Goal: Find contact information: Find contact information

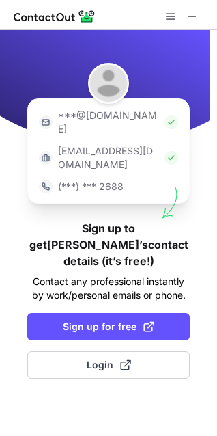
click at [72, 180] on p "(***) *** 2688" at bounding box center [91, 187] width 66 height 14
click at [80, 144] on p "[EMAIL_ADDRESS][DOMAIN_NAME]" at bounding box center [108, 157] width 101 height 27
click at [190, 16] on span at bounding box center [192, 16] width 11 height 11
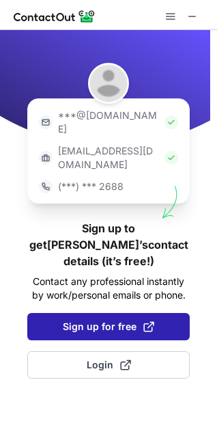
click at [87, 320] on span "Sign up for free" at bounding box center [108, 327] width 91 height 14
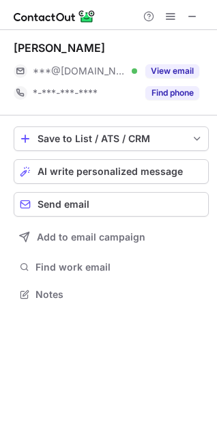
scroll to position [285, 217]
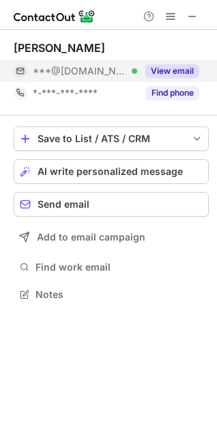
click at [158, 66] on button "View email" at bounding box center [172, 71] width 54 height 14
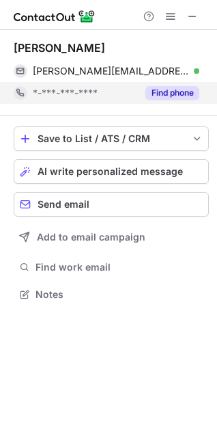
click at [164, 96] on button "Find phone" at bounding box center [172, 93] width 54 height 14
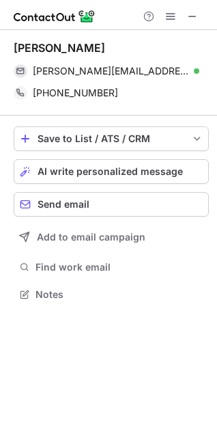
click at [201, 16] on div at bounding box center [171, 16] width 66 height 16
click at [192, 16] on span at bounding box center [192, 16] width 11 height 11
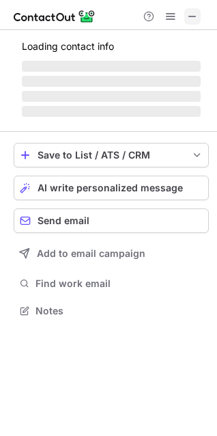
scroll to position [353, 217]
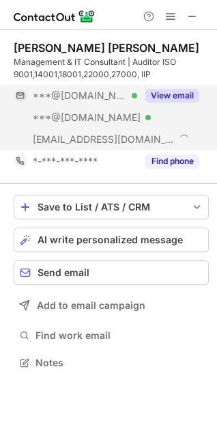
click at [186, 95] on button "View email" at bounding box center [172, 96] width 54 height 14
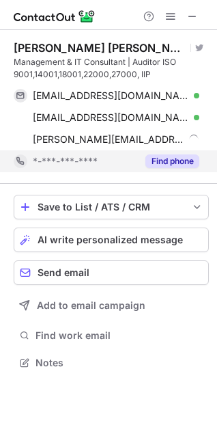
click at [168, 164] on button "Find phone" at bounding box center [172, 161] width 54 height 14
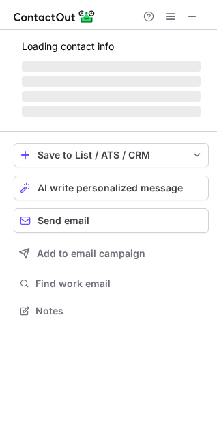
scroll to position [331, 217]
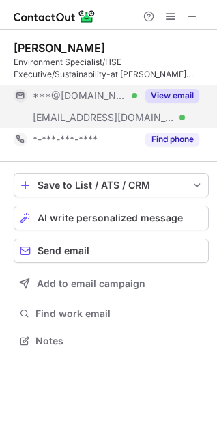
click at [180, 97] on button "View email" at bounding box center [172, 96] width 54 height 14
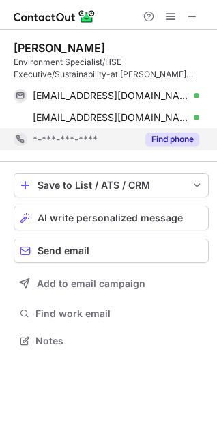
click at [171, 136] on button "Find phone" at bounding box center [172, 139] width 54 height 14
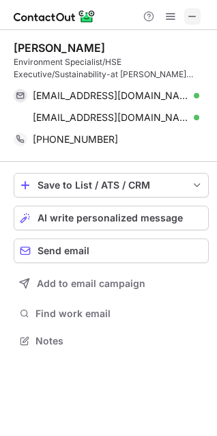
click at [199, 14] on button at bounding box center [192, 16] width 16 height 16
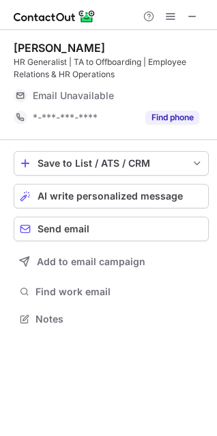
scroll to position [309, 217]
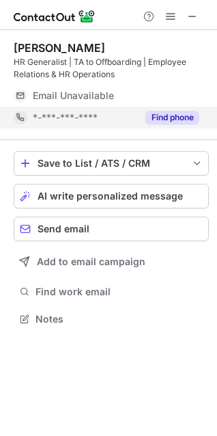
click at [183, 116] on button "Find phone" at bounding box center [172, 118] width 54 height 14
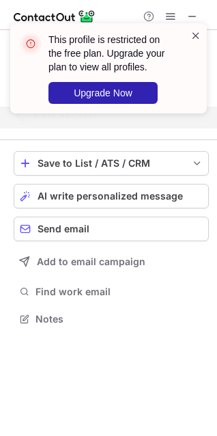
click at [195, 33] on span at bounding box center [195, 36] width 11 height 14
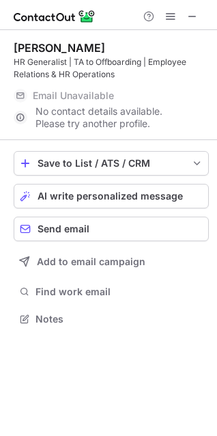
click at [193, 12] on span at bounding box center [192, 16] width 11 height 11
